Goal: Task Accomplishment & Management: Manage account settings

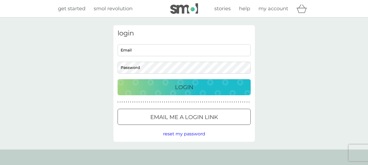
type input "ruth.harvey@live.com"
click at [187, 88] on p "Login" at bounding box center [184, 87] width 18 height 9
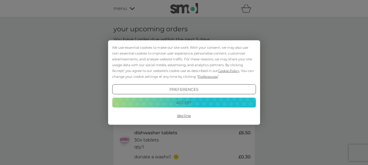
click at [186, 103] on button "Accept" at bounding box center [184, 103] width 144 height 10
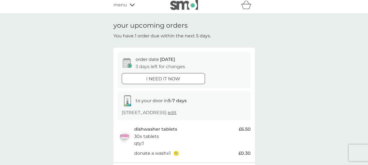
scroll to position [83, 0]
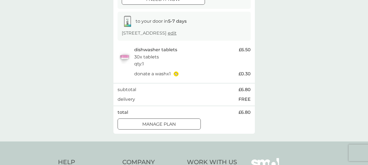
click at [170, 122] on p "Manage plan" at bounding box center [159, 124] width 34 height 7
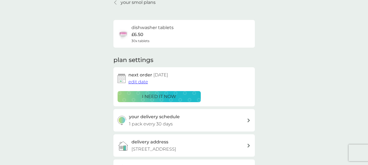
scroll to position [28, 0]
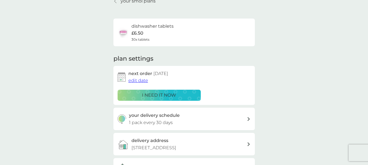
click at [248, 118] on icon at bounding box center [248, 119] width 3 height 4
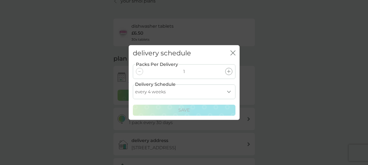
click at [231, 93] on select "every 1 week every 2 weeks every 3 weeks every 4 weeks every 5 weeks every 6 we…" at bounding box center [184, 92] width 103 height 15
select select "35"
click at [133, 85] on select "every 1 week every 2 weeks every 3 weeks every 4 weeks every 5 weeks every 6 we…" at bounding box center [184, 92] width 103 height 15
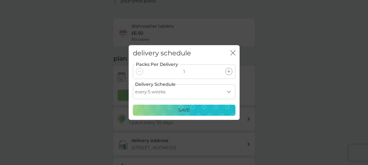
click at [182, 108] on p "Save" at bounding box center [184, 110] width 12 height 7
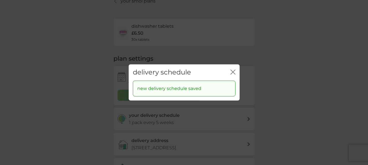
click at [235, 74] on icon "close" at bounding box center [233, 72] width 5 height 5
